Goal: Find specific page/section: Locate a particular part of the current website

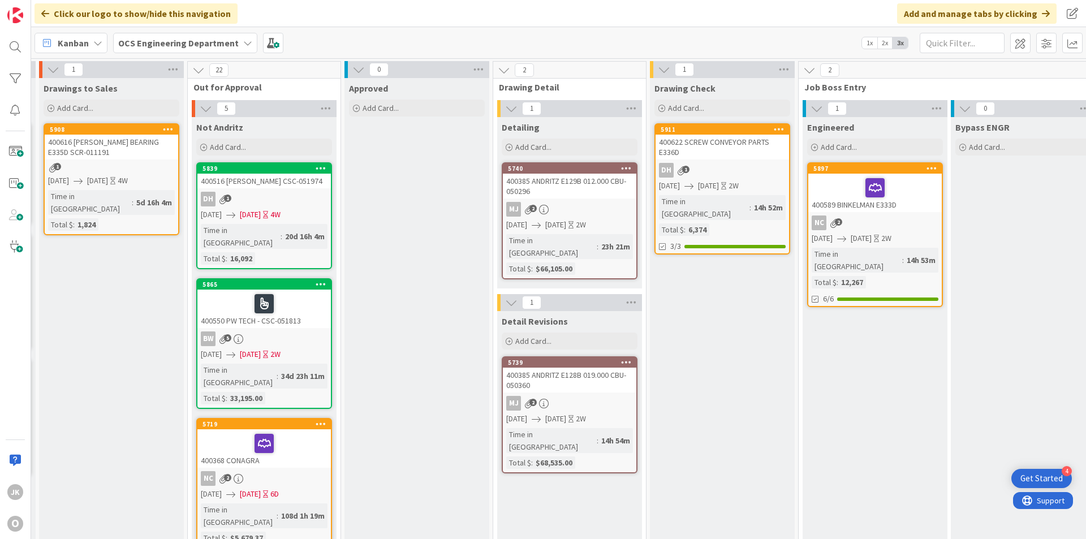
scroll to position [0, 981]
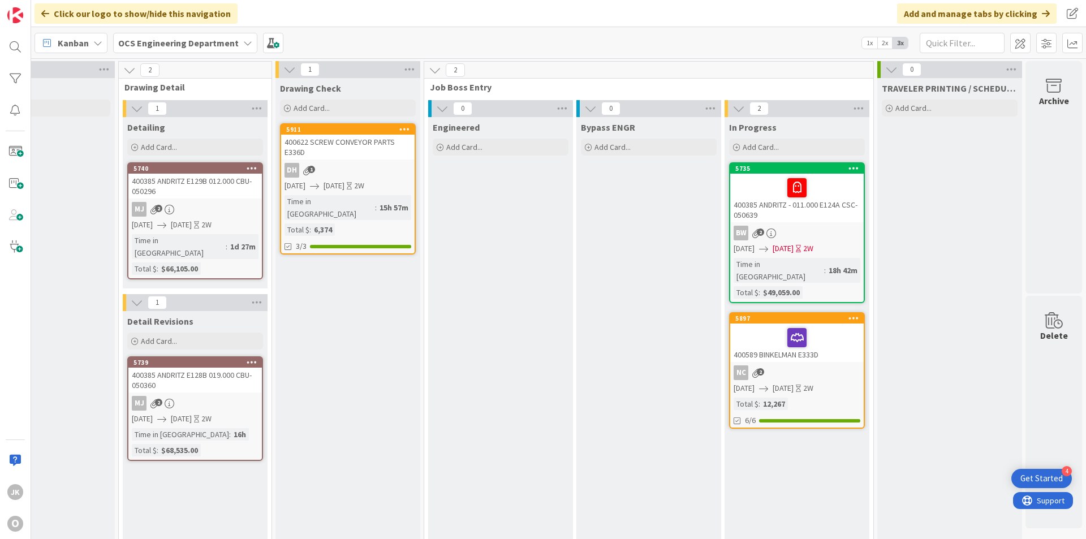
click at [817, 326] on div at bounding box center [797, 338] width 127 height 24
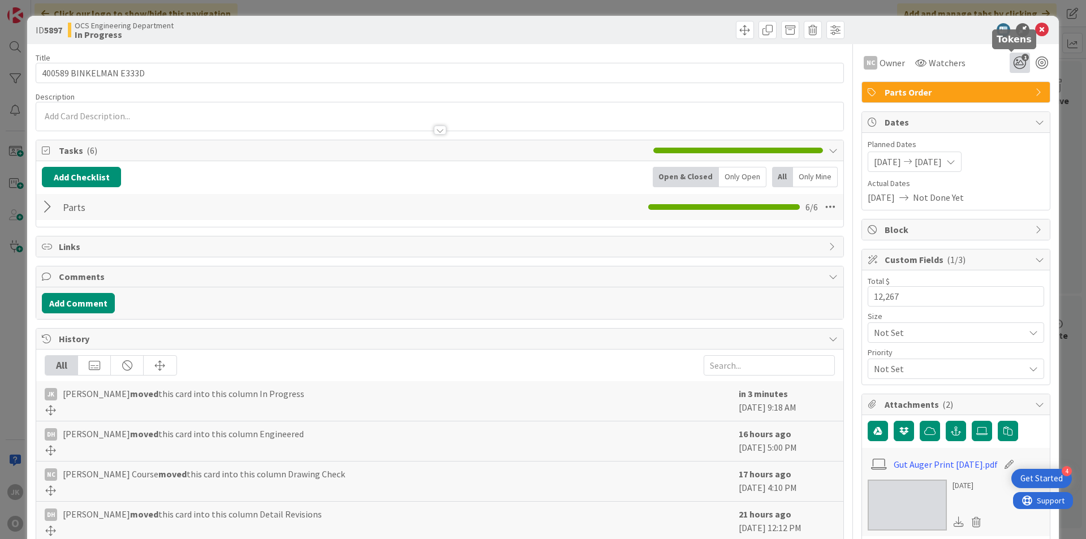
click at [1012, 63] on icon "1" at bounding box center [1020, 63] width 20 height 20
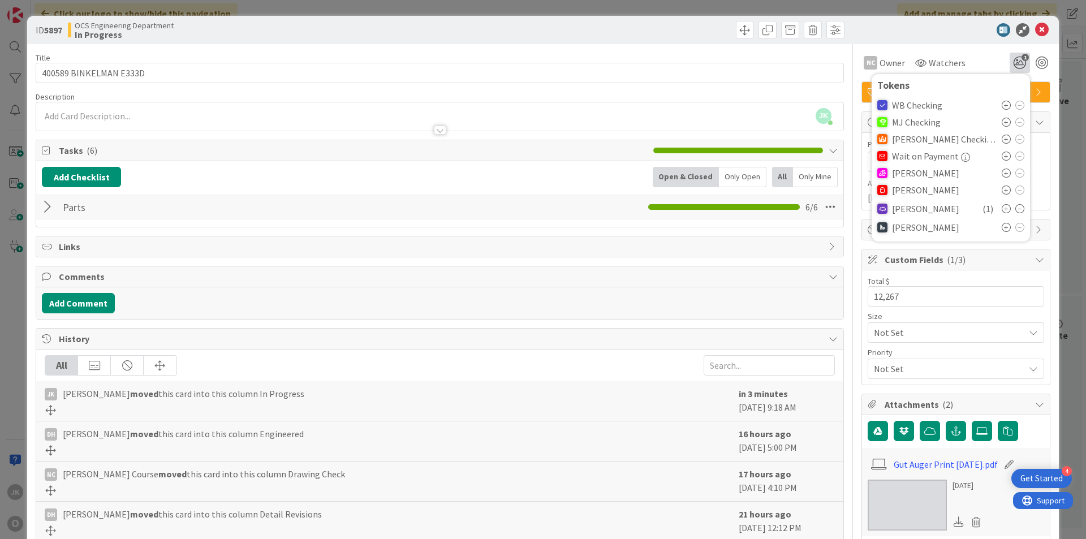
click at [1002, 170] on icon at bounding box center [1006, 173] width 9 height 9
click at [1035, 31] on icon at bounding box center [1042, 30] width 14 height 14
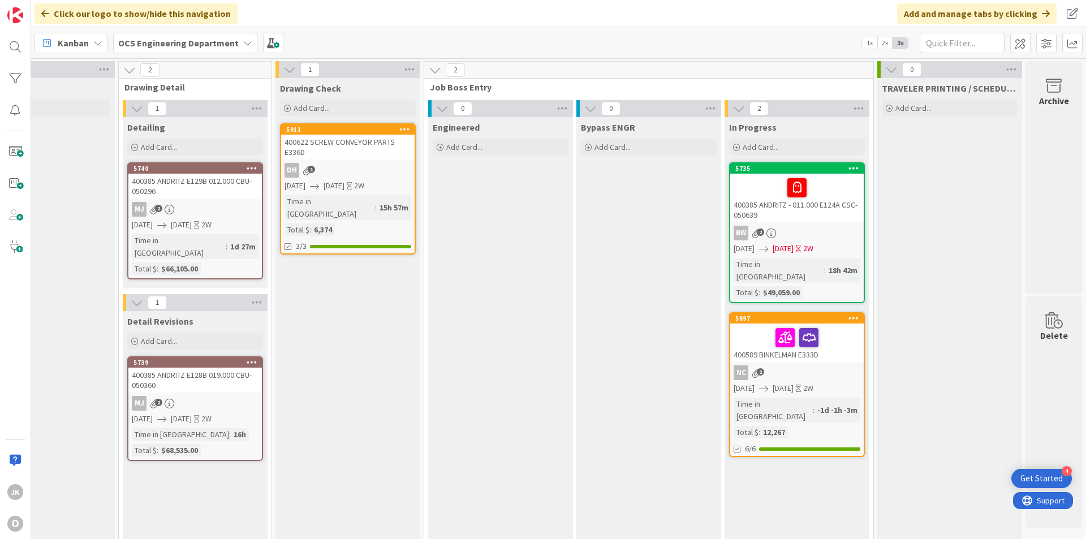
click at [833, 329] on div at bounding box center [797, 338] width 127 height 24
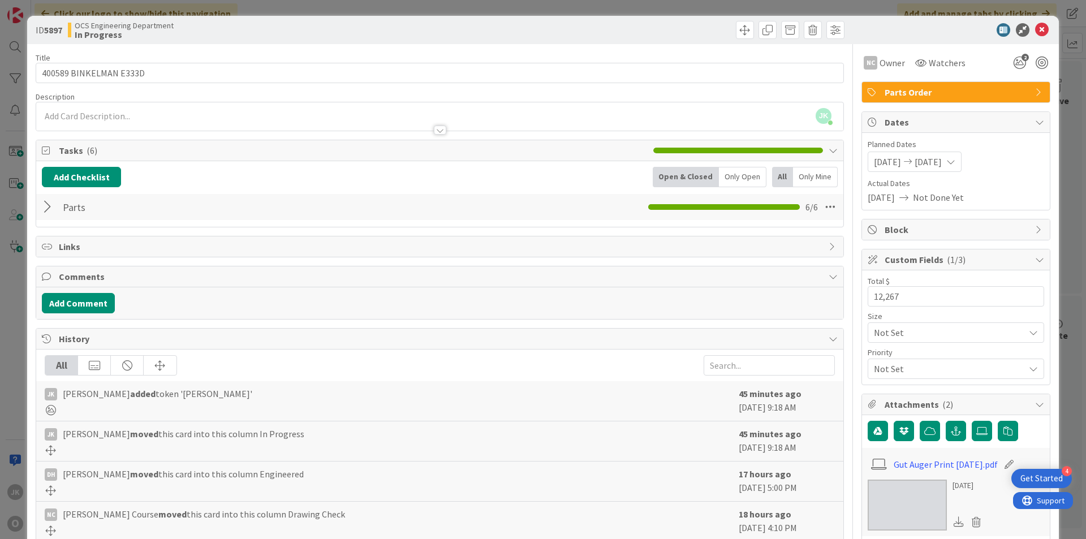
click at [42, 207] on div at bounding box center [49, 207] width 15 height 20
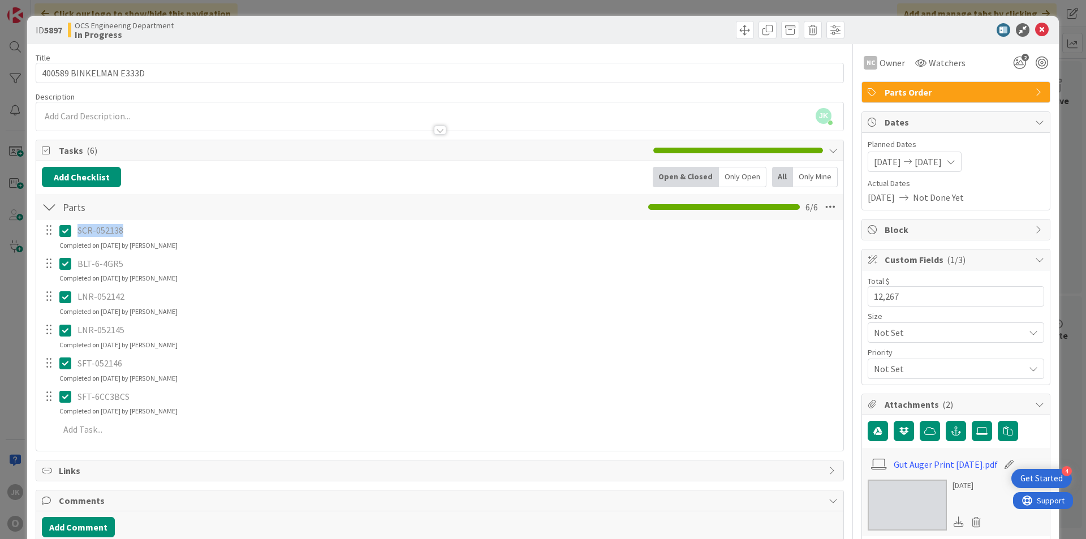
drag, startPoint x: 121, startPoint y: 231, endPoint x: 79, endPoint y: 233, distance: 41.9
click at [79, 233] on p "SCR-052138" at bounding box center [457, 230] width 758 height 13
copy p "SCR-052138"
click at [1035, 26] on icon at bounding box center [1042, 30] width 14 height 14
